Goal: Transaction & Acquisition: Register for event/course

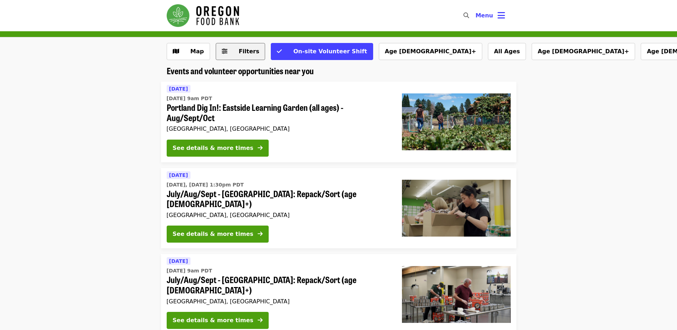
click at [256, 56] on button "Filters" at bounding box center [241, 51] width 50 height 17
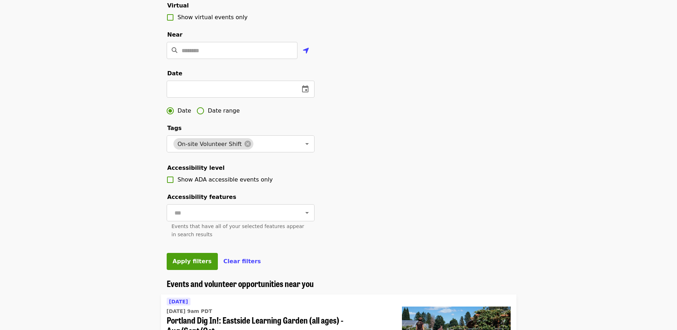
scroll to position [178, 0]
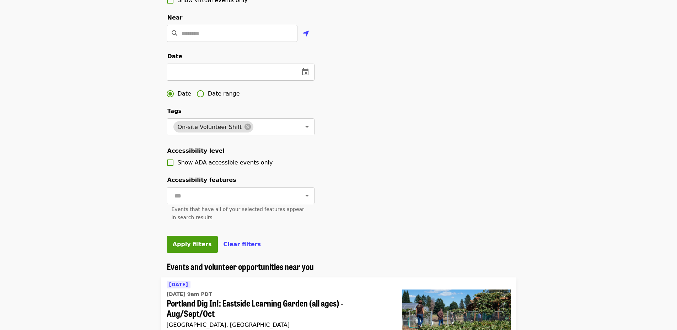
click at [242, 81] on input "text" at bounding box center [230, 72] width 127 height 17
click at [306, 75] on icon "change date" at bounding box center [305, 71] width 6 height 7
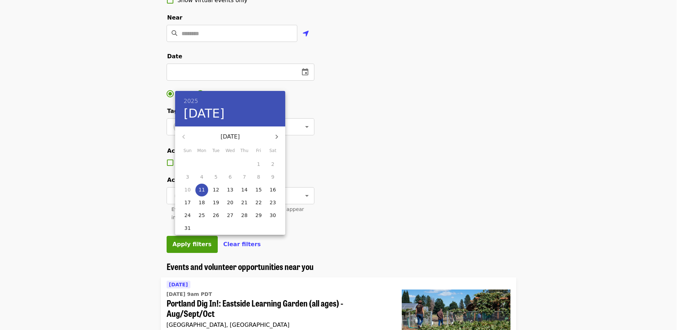
click at [246, 189] on p "14" at bounding box center [244, 189] width 6 height 7
type input "**********"
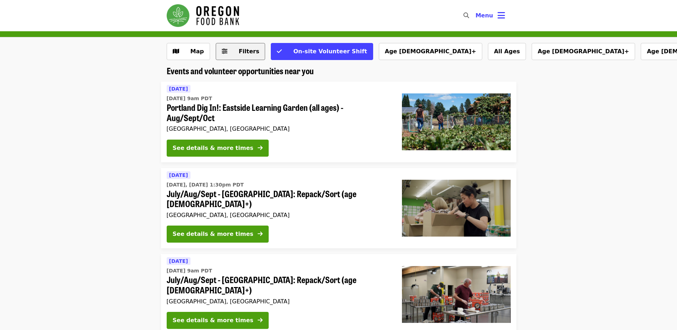
click at [252, 56] on button "Filters" at bounding box center [241, 51] width 50 height 17
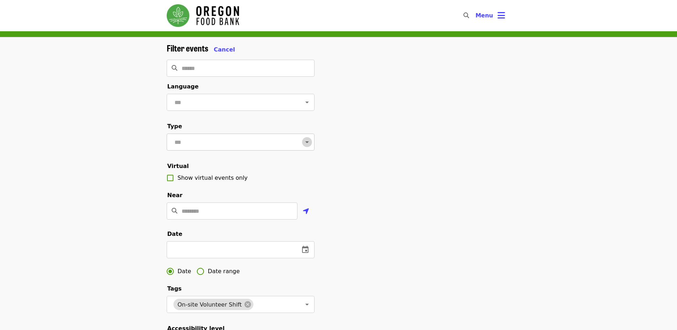
click at [303, 146] on icon "Open" at bounding box center [307, 142] width 9 height 9
click at [264, 164] on li "Volunteer shifts" at bounding box center [237, 166] width 142 height 13
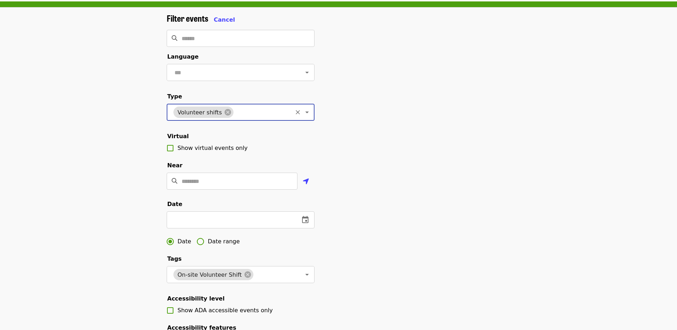
scroll to position [71, 0]
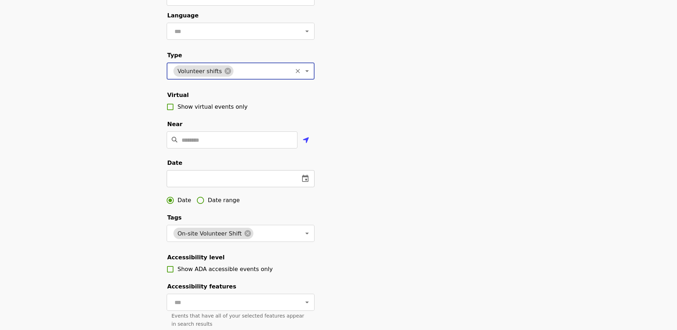
click at [310, 187] on button "change date" at bounding box center [305, 178] width 17 height 17
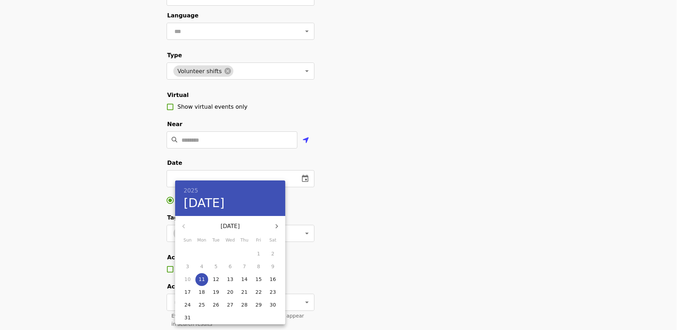
click at [247, 280] on p "14" at bounding box center [244, 279] width 6 height 7
type input "**********"
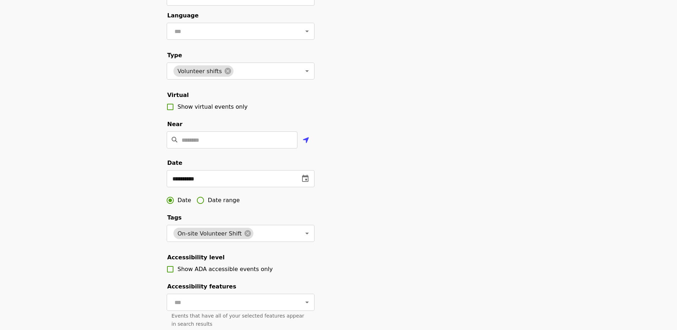
click at [418, 213] on div "**********" at bounding box center [338, 170] width 355 height 396
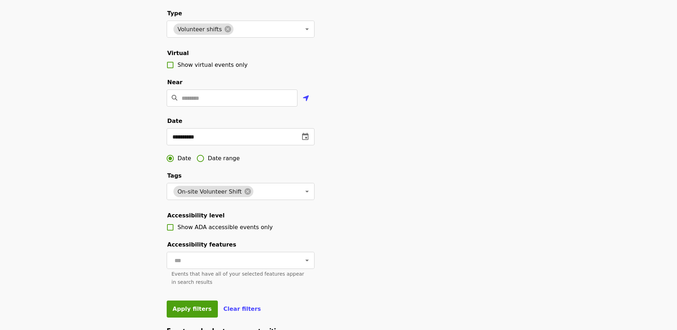
scroll to position [213, 0]
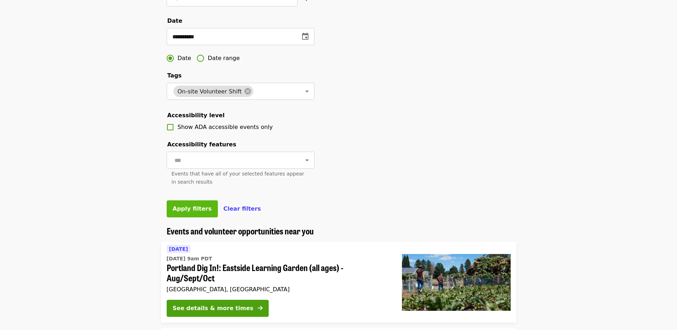
click at [192, 212] on span "Apply filters" at bounding box center [192, 208] width 39 height 7
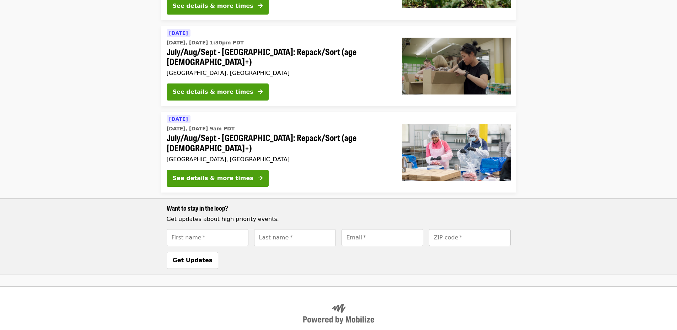
scroll to position [71, 0]
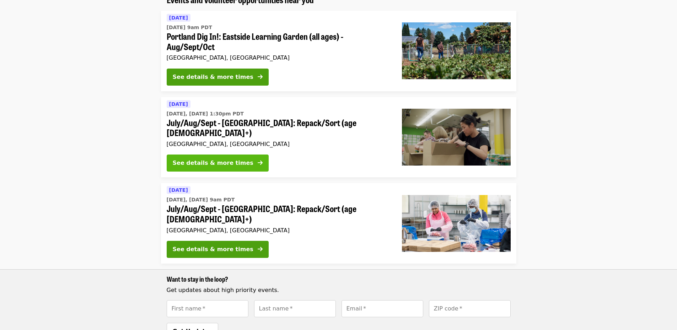
click at [202, 155] on button "See details & more times" at bounding box center [218, 163] width 102 height 17
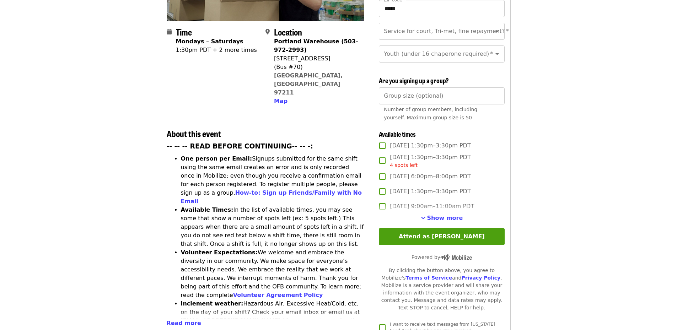
scroll to position [178, 0]
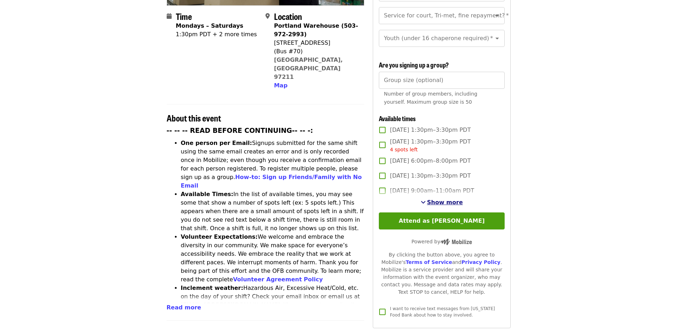
click at [438, 201] on span "Show more" at bounding box center [445, 202] width 36 height 7
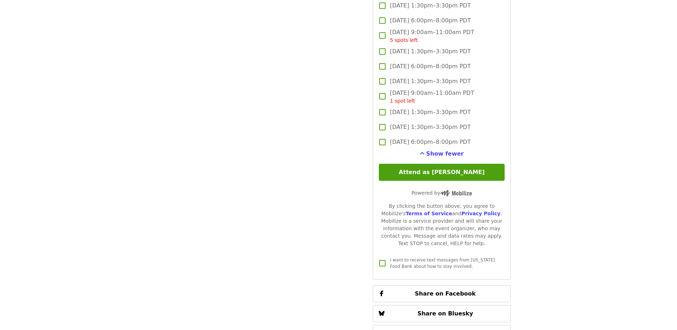
scroll to position [1137, 0]
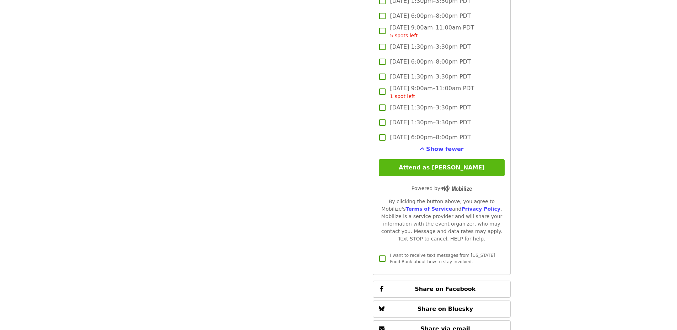
click at [455, 170] on button "Attend as Quinlan" at bounding box center [441, 167] width 125 height 17
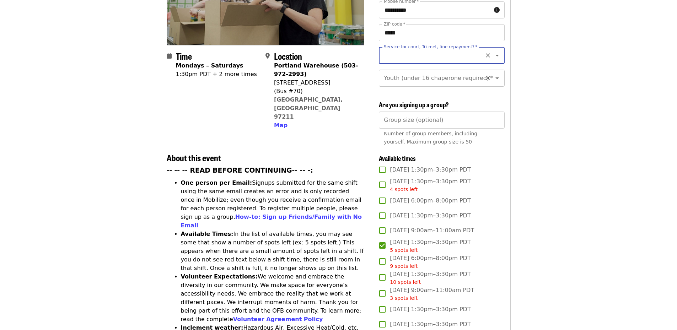
scroll to position [103, 0]
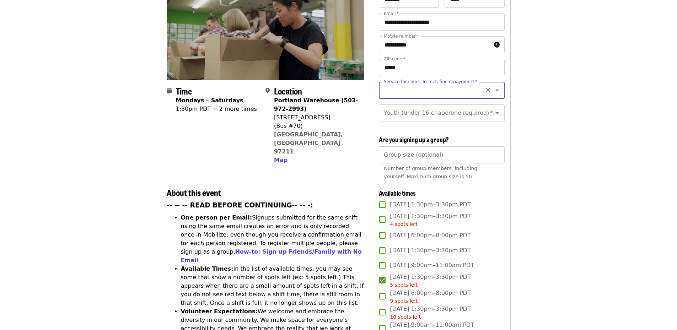
click at [493, 86] on icon "Open" at bounding box center [497, 90] width 9 height 9
click at [384, 100] on li "No" at bounding box center [439, 97] width 120 height 13
type input "**"
click at [493, 109] on icon "Open" at bounding box center [497, 113] width 9 height 9
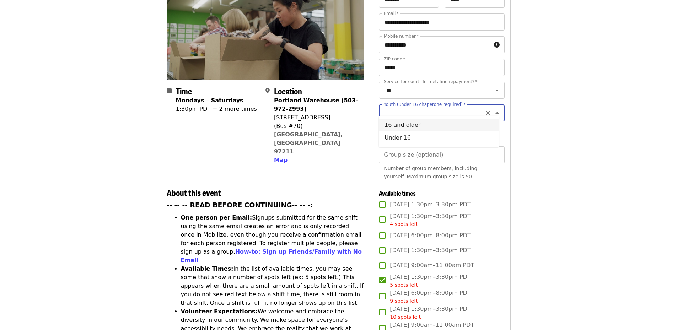
click at [406, 127] on li "16 and older" at bounding box center [439, 125] width 120 height 13
type input "**********"
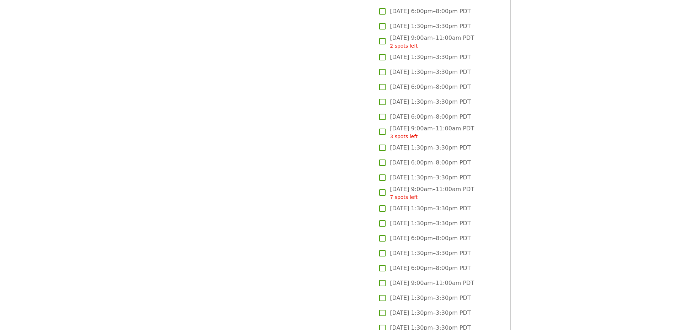
scroll to position [1027, 0]
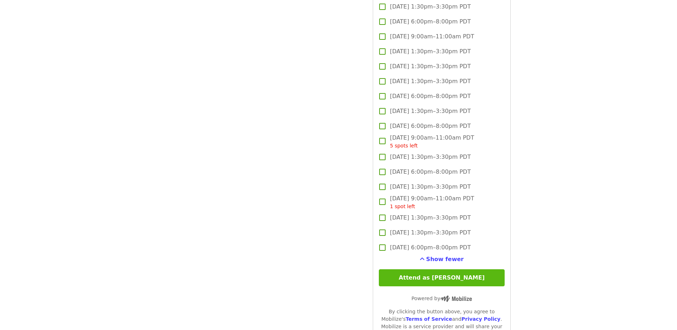
click at [463, 276] on button "Attend as Quinlan" at bounding box center [441, 277] width 125 height 17
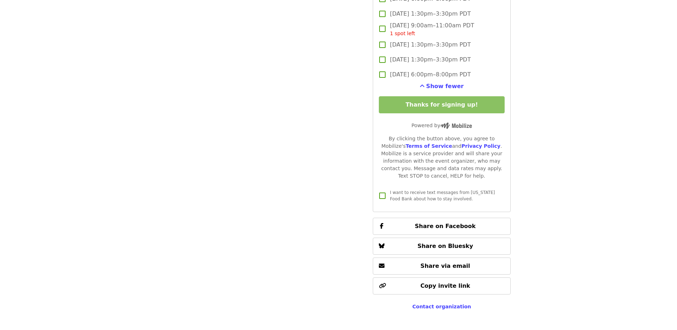
scroll to position [1169, 0]
